Goal: Transaction & Acquisition: Purchase product/service

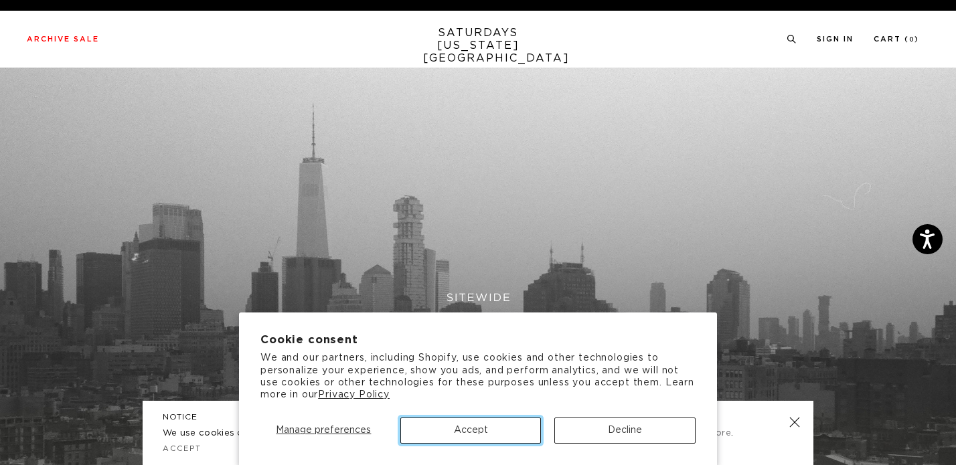
click at [482, 432] on button "Accept" at bounding box center [470, 431] width 141 height 26
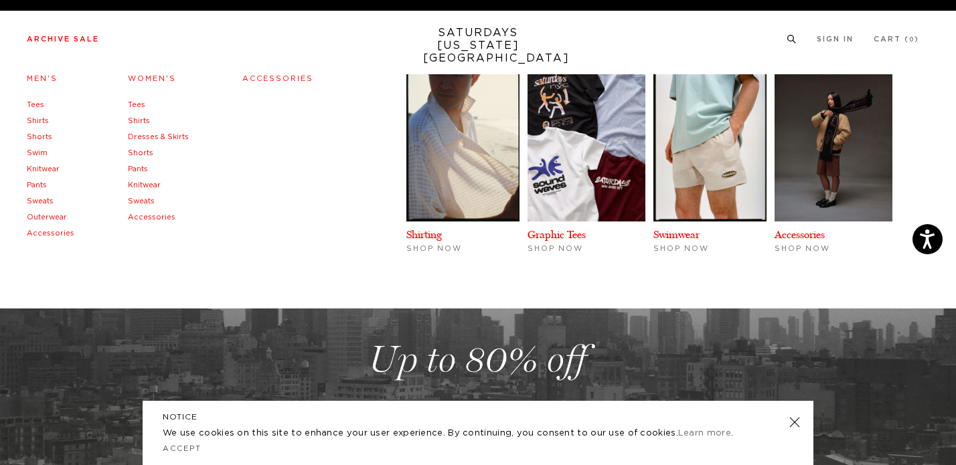
click at [41, 199] on link "Sweats" at bounding box center [40, 200] width 27 height 7
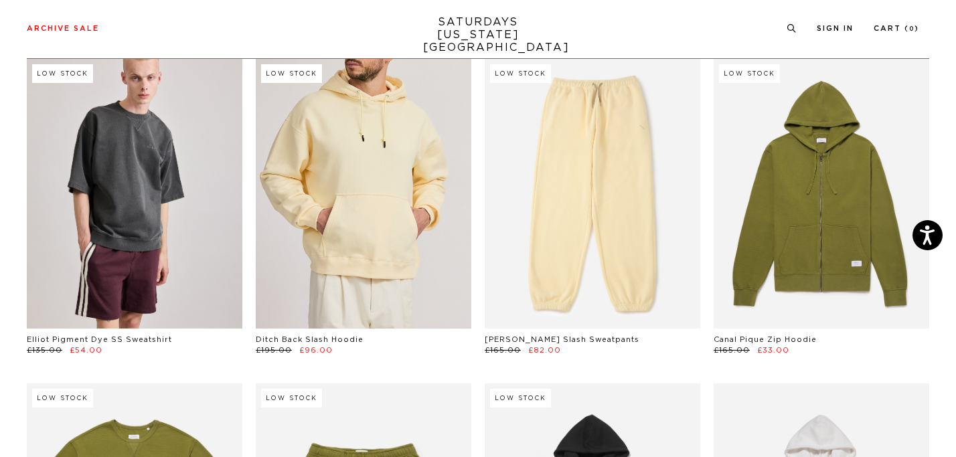
scroll to position [78, 0]
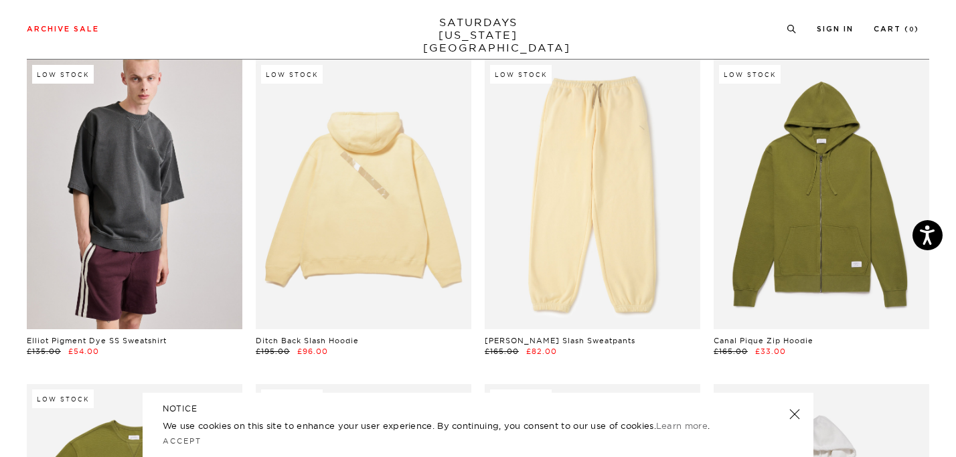
click at [803, 422] on div "NOTICE We use cookies on this site to enhance your user experience. By continui…" at bounding box center [478, 425] width 671 height 64
click at [794, 413] on link at bounding box center [794, 414] width 19 height 19
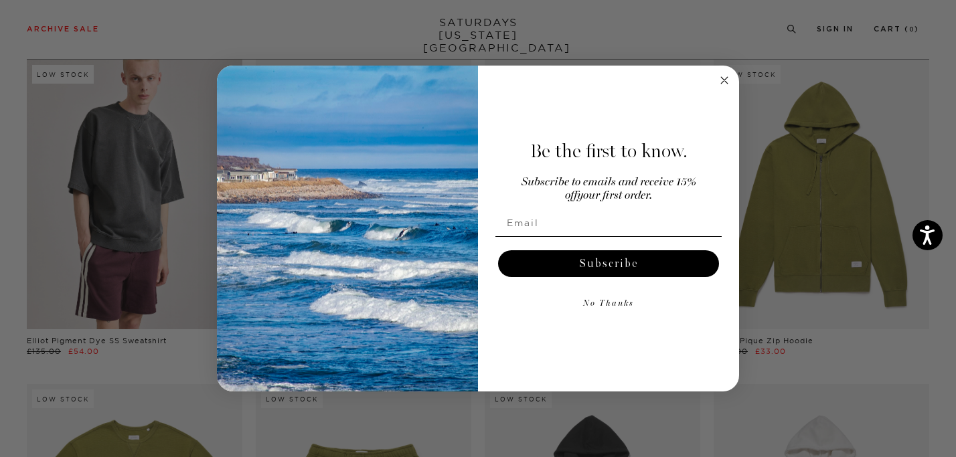
click at [730, 71] on form "Be the first to know. Subscribe to emails and receive 15% off your first order.…" at bounding box center [478, 229] width 522 height 327
click at [720, 82] on circle "Close dialog" at bounding box center [724, 79] width 15 height 15
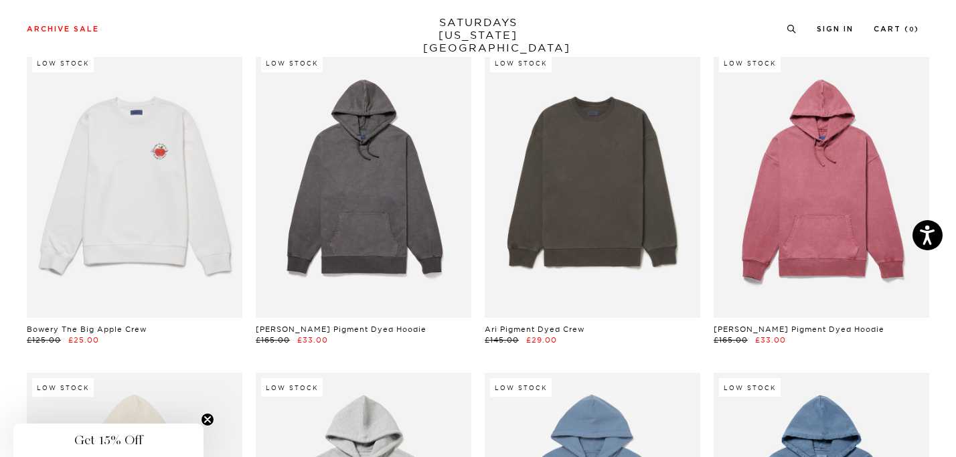
scroll to position [1959, 0]
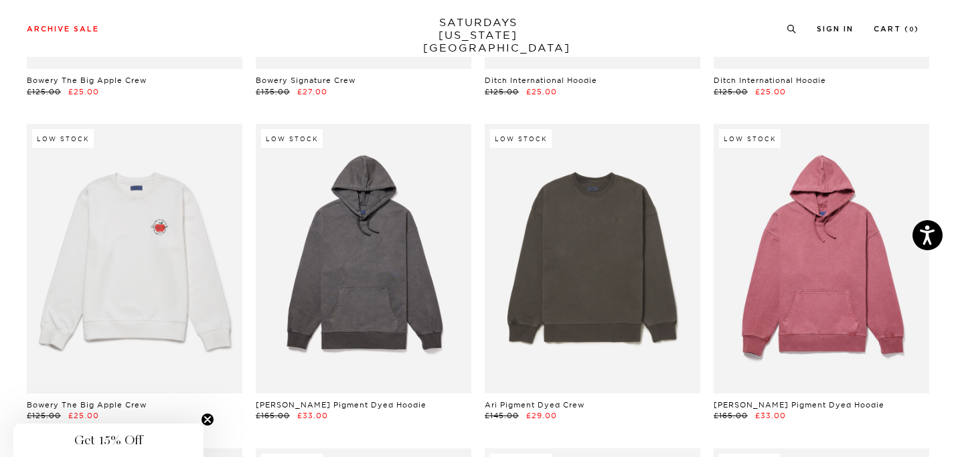
click at [205, 417] on icon "Close teaser" at bounding box center [207, 419] width 5 height 5
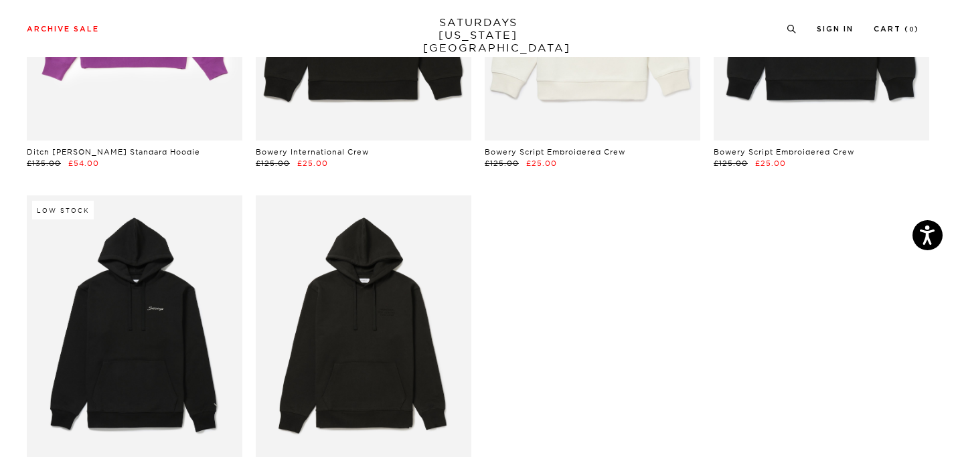
scroll to position [3547, 0]
